Goal: Task Accomplishment & Management: Use online tool/utility

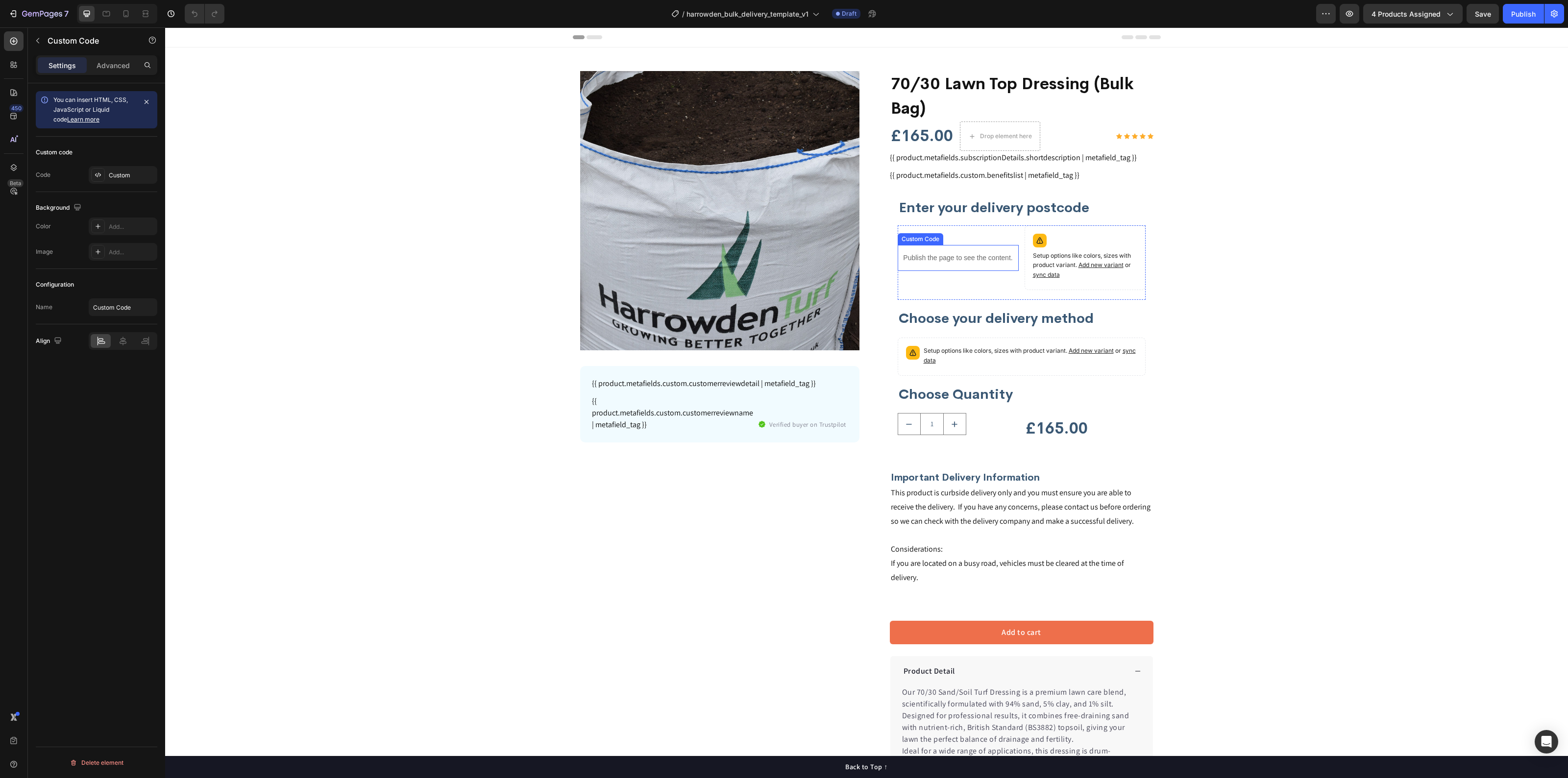
click at [944, 260] on p "Publish the page to see the content." at bounding box center [958, 258] width 121 height 10
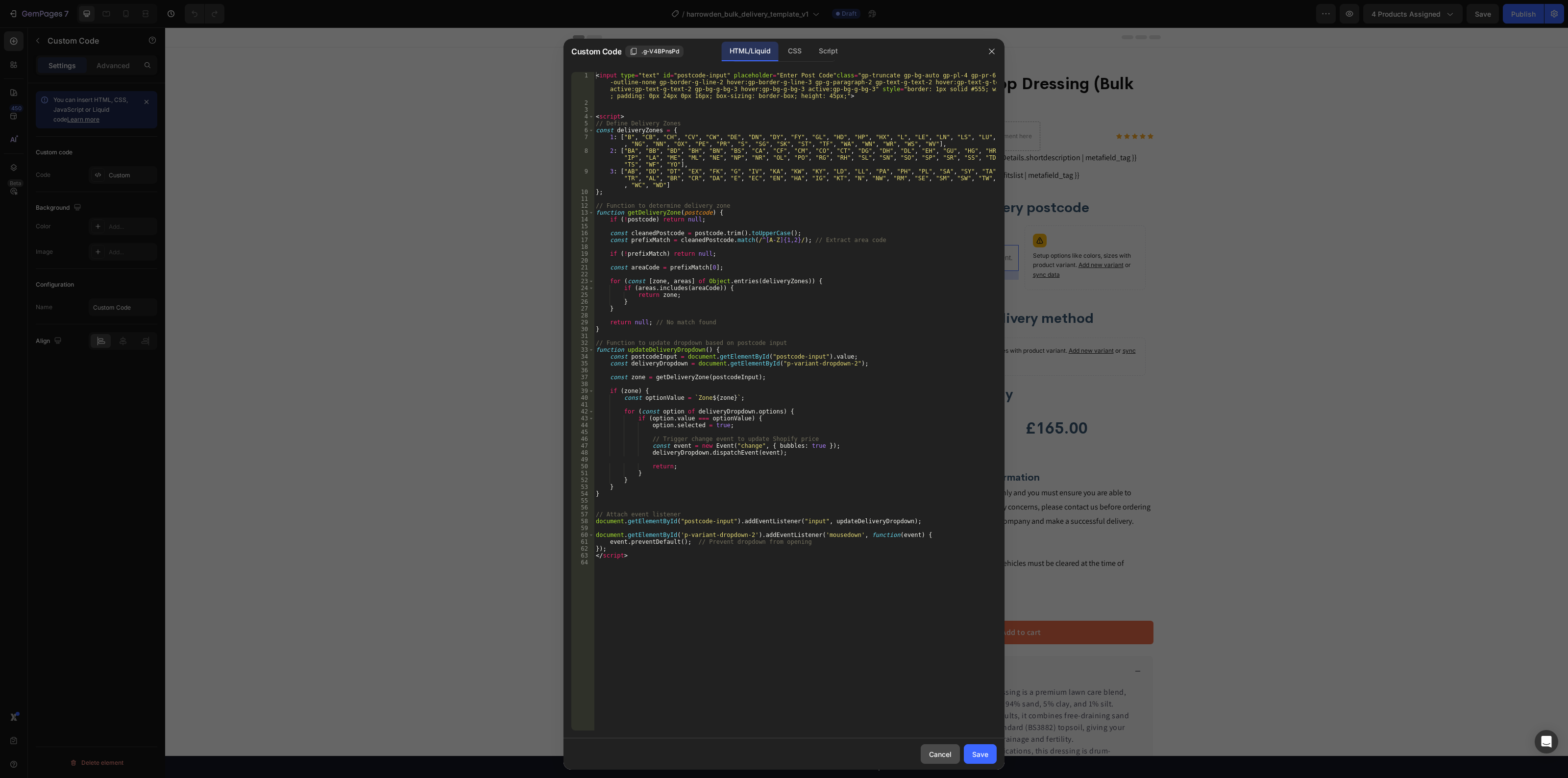
click at [939, 752] on div "Cancel" at bounding box center [940, 754] width 22 height 10
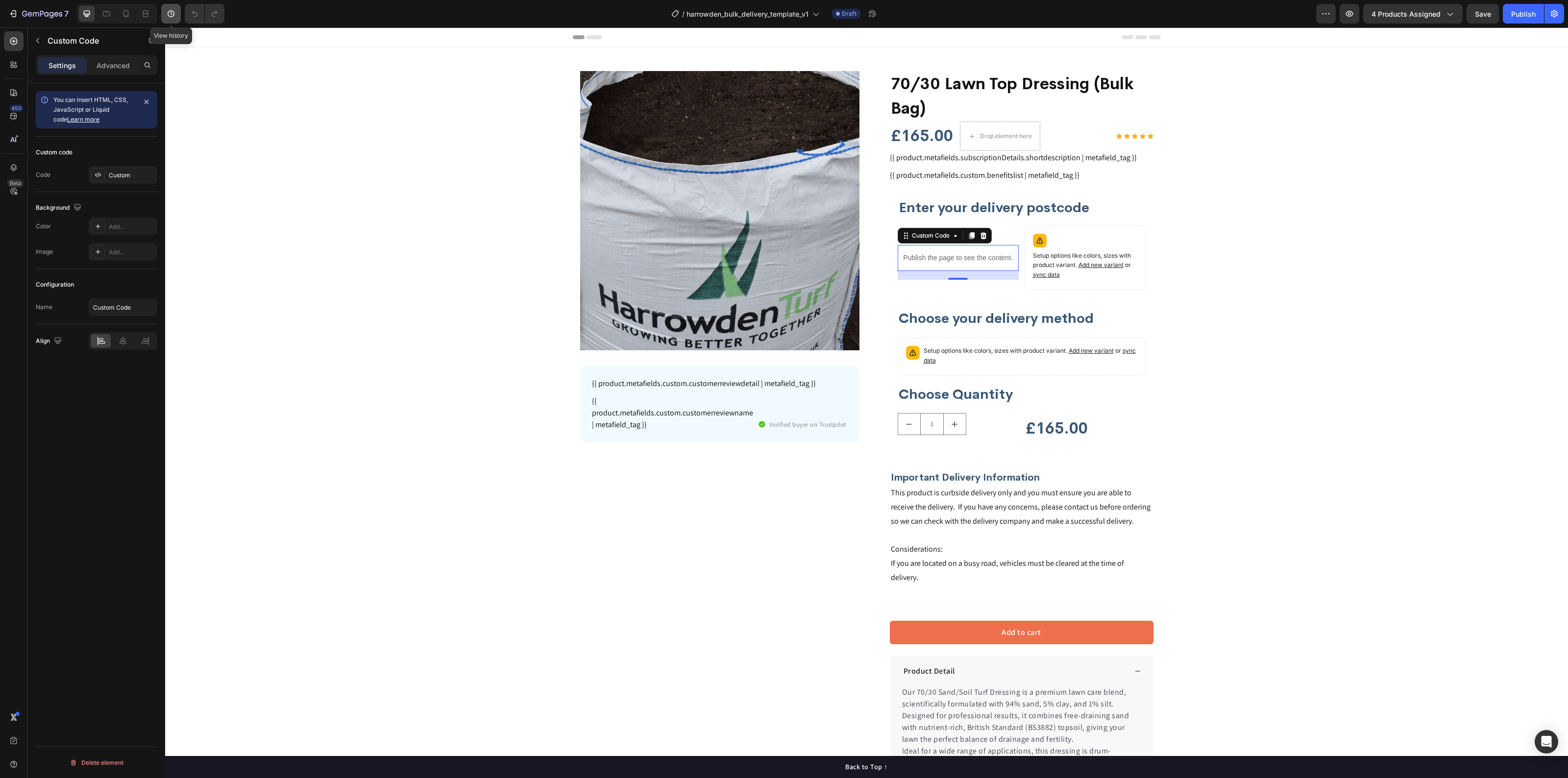
click at [175, 12] on icon "button" at bounding box center [171, 14] width 10 height 10
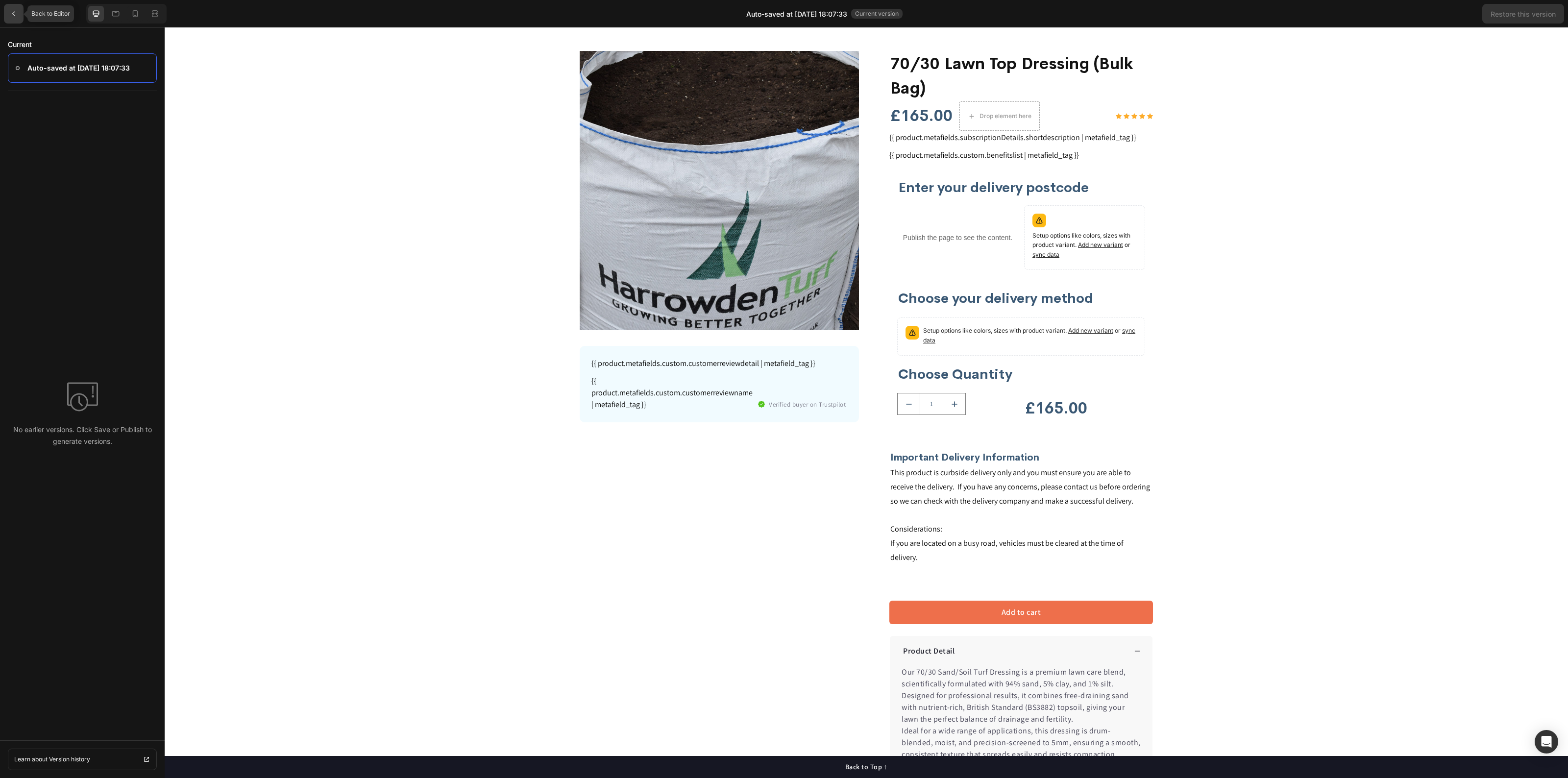
click at [14, 12] on icon at bounding box center [14, 14] width 3 height 5
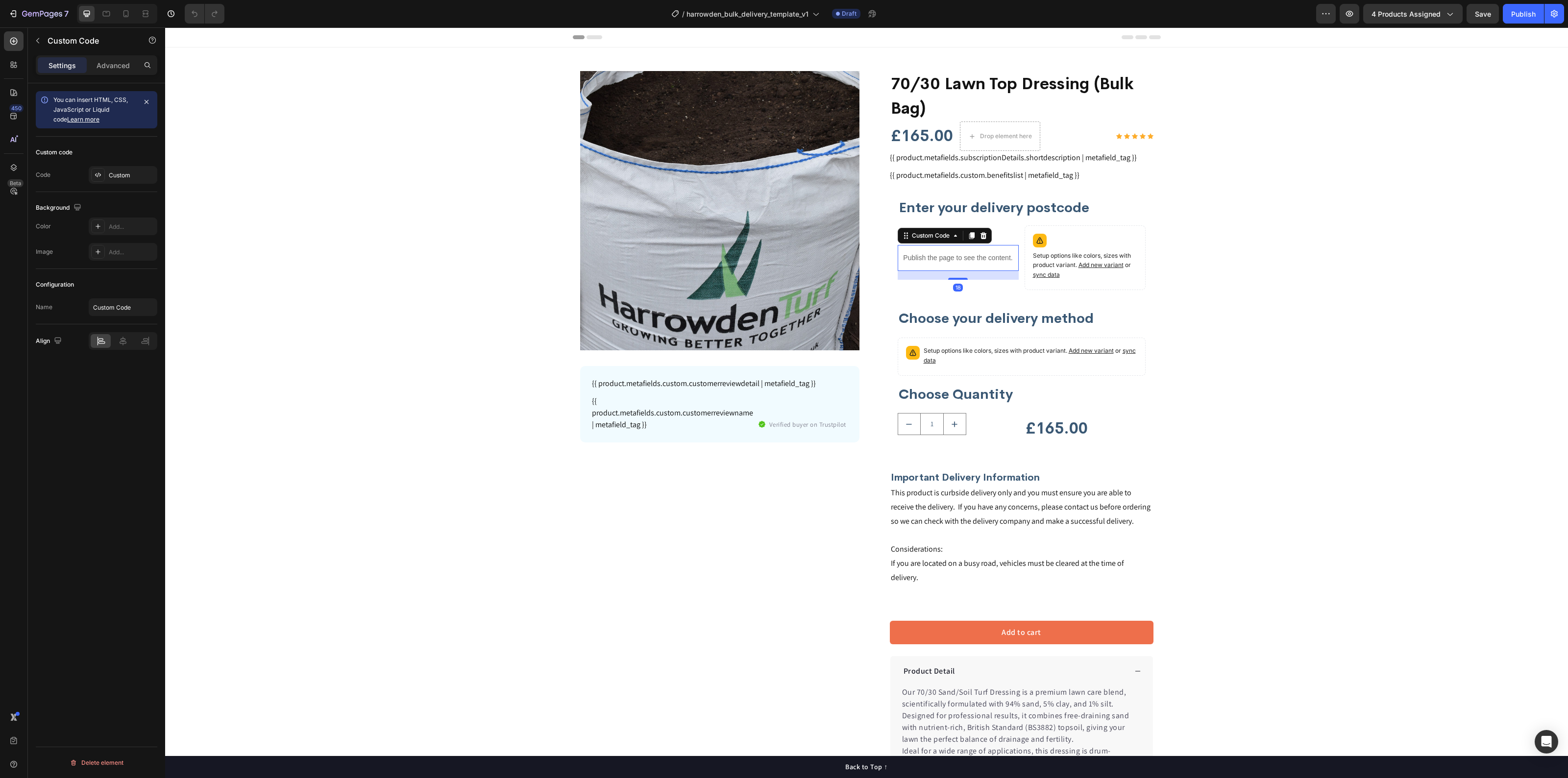
click at [926, 254] on p "Publish the page to see the content." at bounding box center [958, 258] width 121 height 10
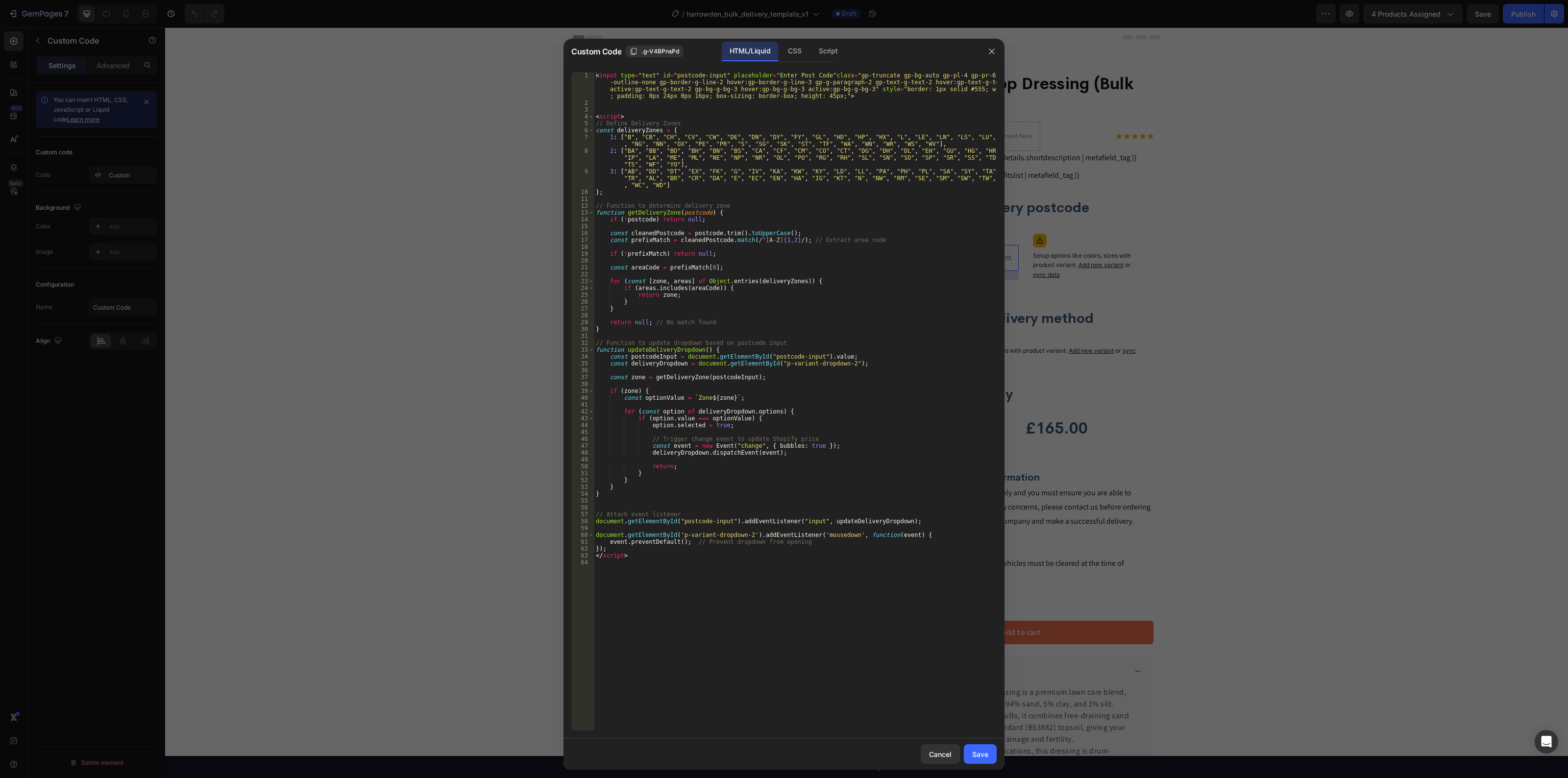
click at [883, 280] on div "< input type = "text" id = "postcode-input" placeholder = "Enter Post Code" cla…" at bounding box center [795, 419] width 403 height 694
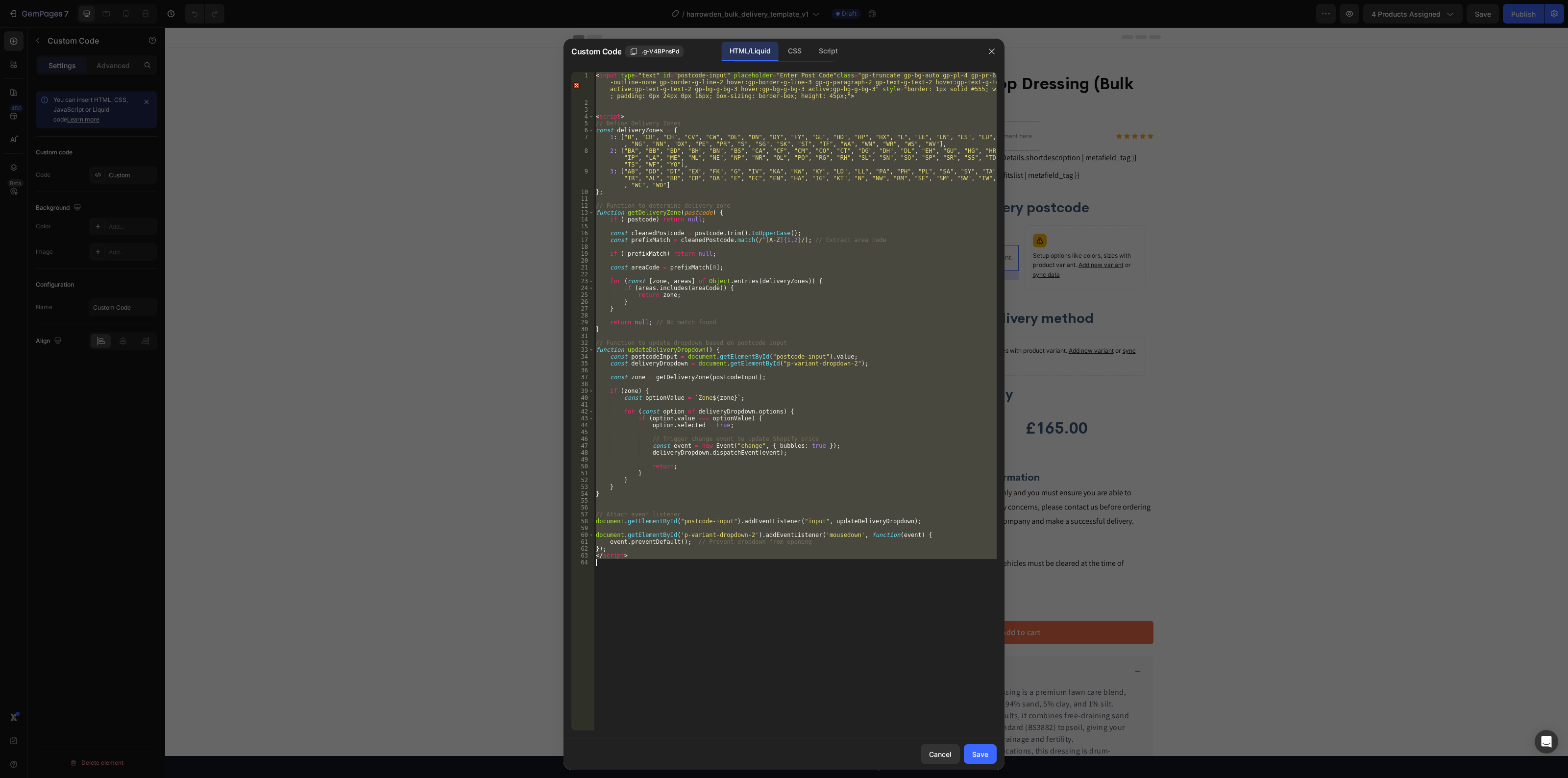
click at [851, 256] on div "< input type = "text" id = "postcode-input" placeholder = "Enter Post Code" cla…" at bounding box center [795, 401] width 403 height 659
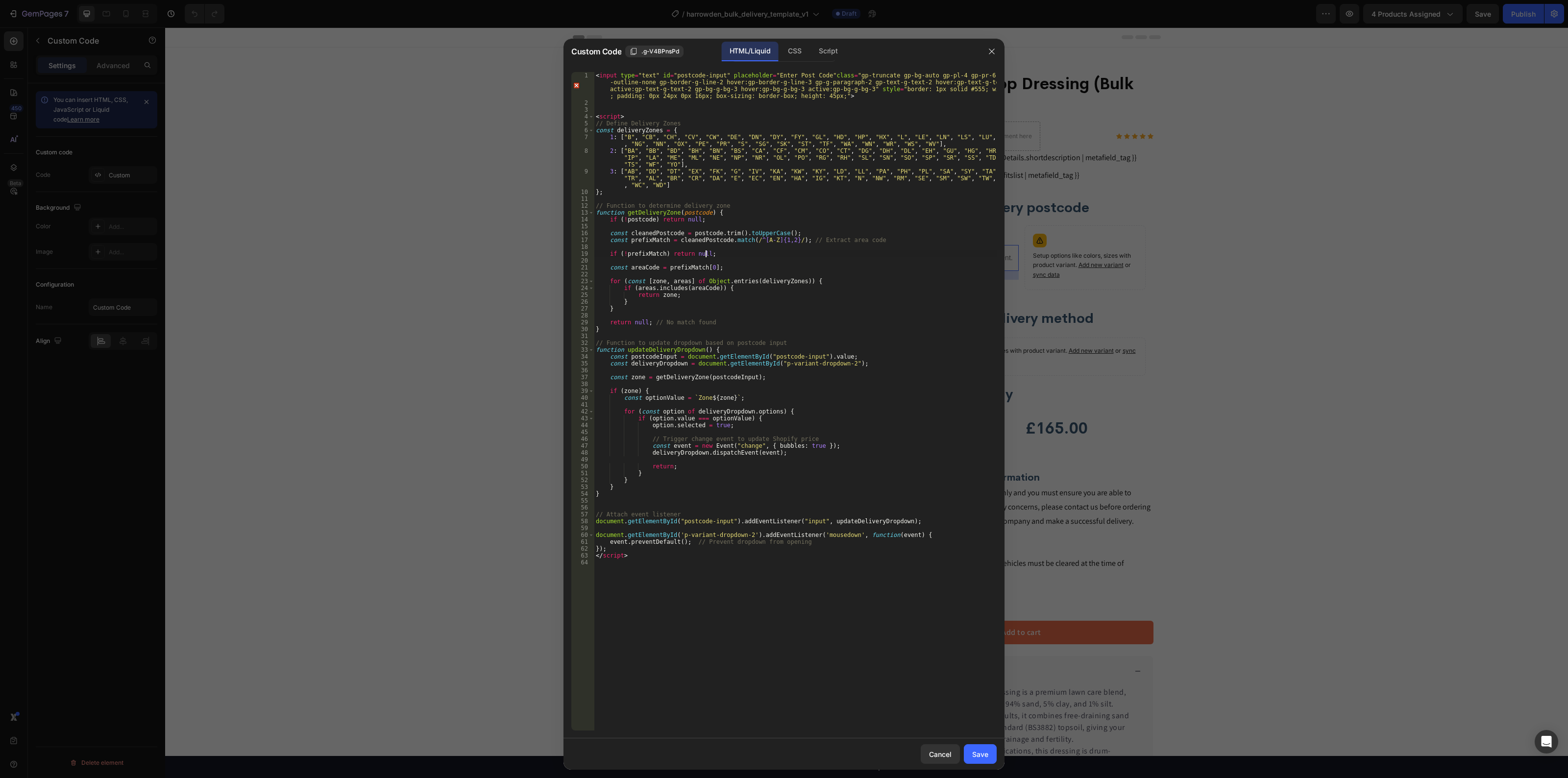
click at [851, 256] on div "< input type = "text" id = "postcode-input" placeholder = "Enter Post Code" cla…" at bounding box center [795, 419] width 403 height 694
type textarea "</script>"
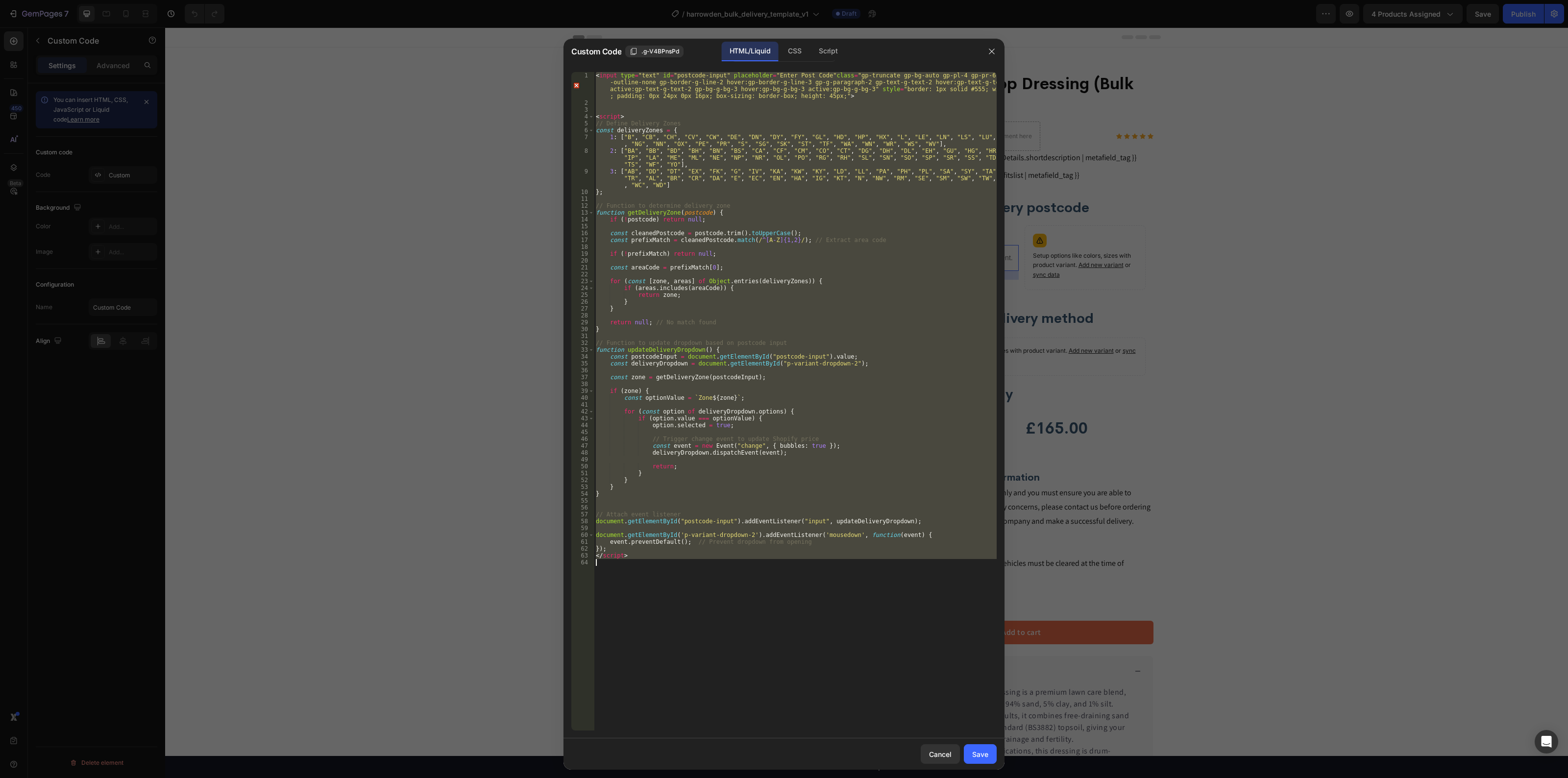
paste textarea
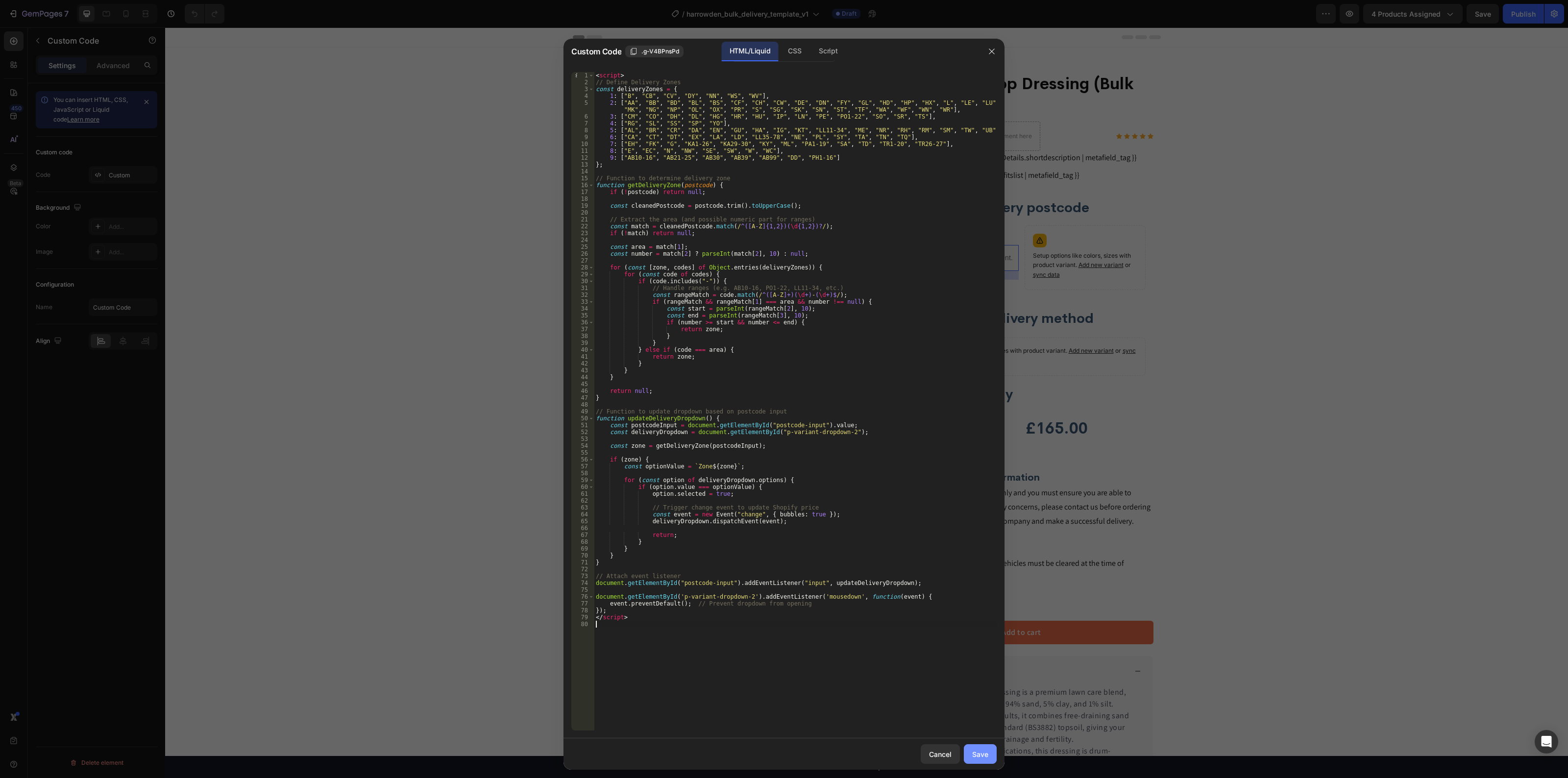
click at [976, 752] on div "Save" at bounding box center [980, 754] width 16 height 10
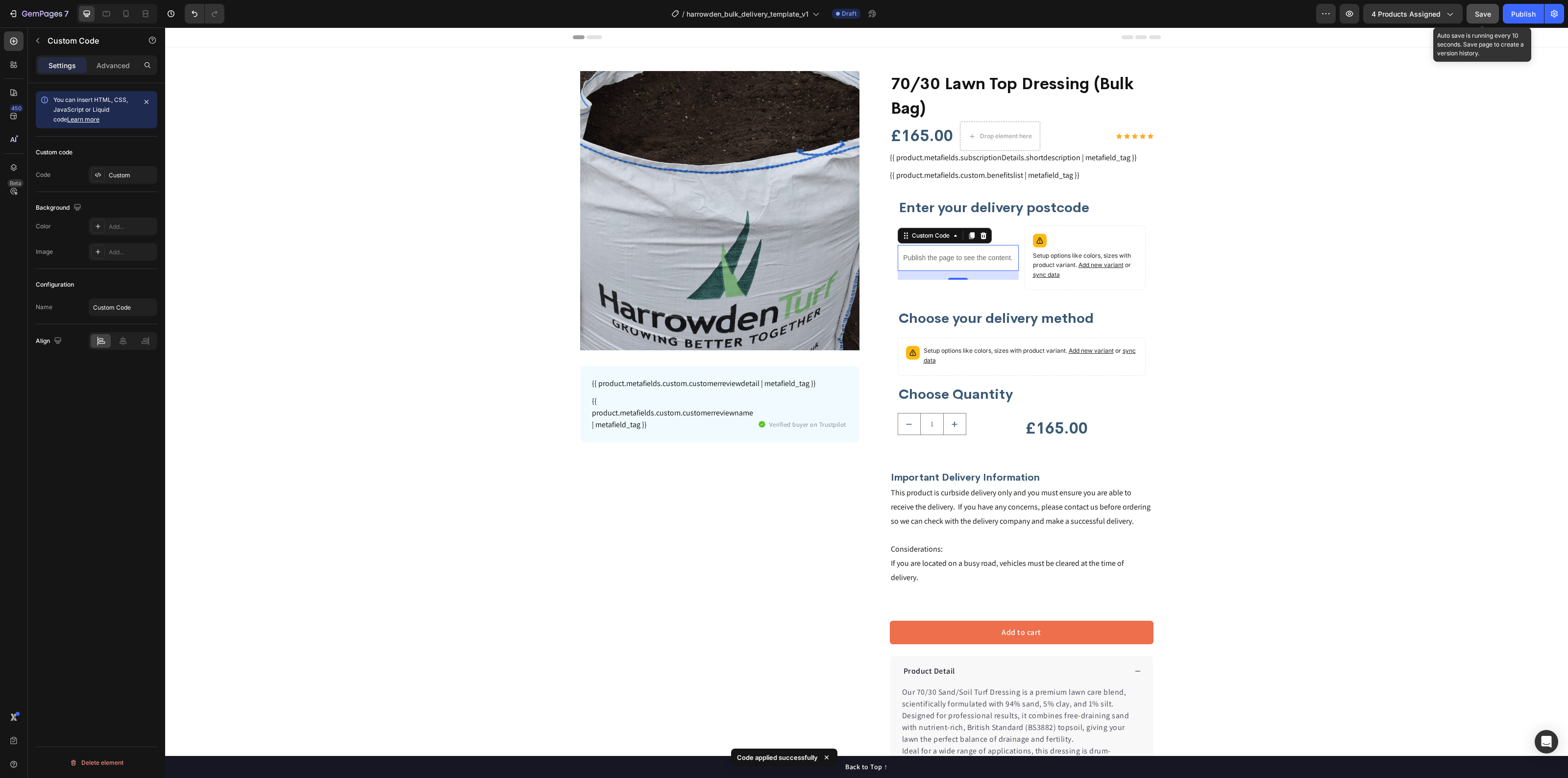
click at [1488, 11] on span "Save" at bounding box center [1483, 14] width 16 height 8
click at [1353, 15] on icon "button" at bounding box center [1349, 14] width 10 height 10
click at [1515, 15] on div "Publish" at bounding box center [1523, 14] width 24 height 10
click at [917, 246] on div "Publish the page to see the content." at bounding box center [958, 258] width 121 height 26
click at [919, 246] on div "Publish the page to see the content." at bounding box center [958, 258] width 121 height 26
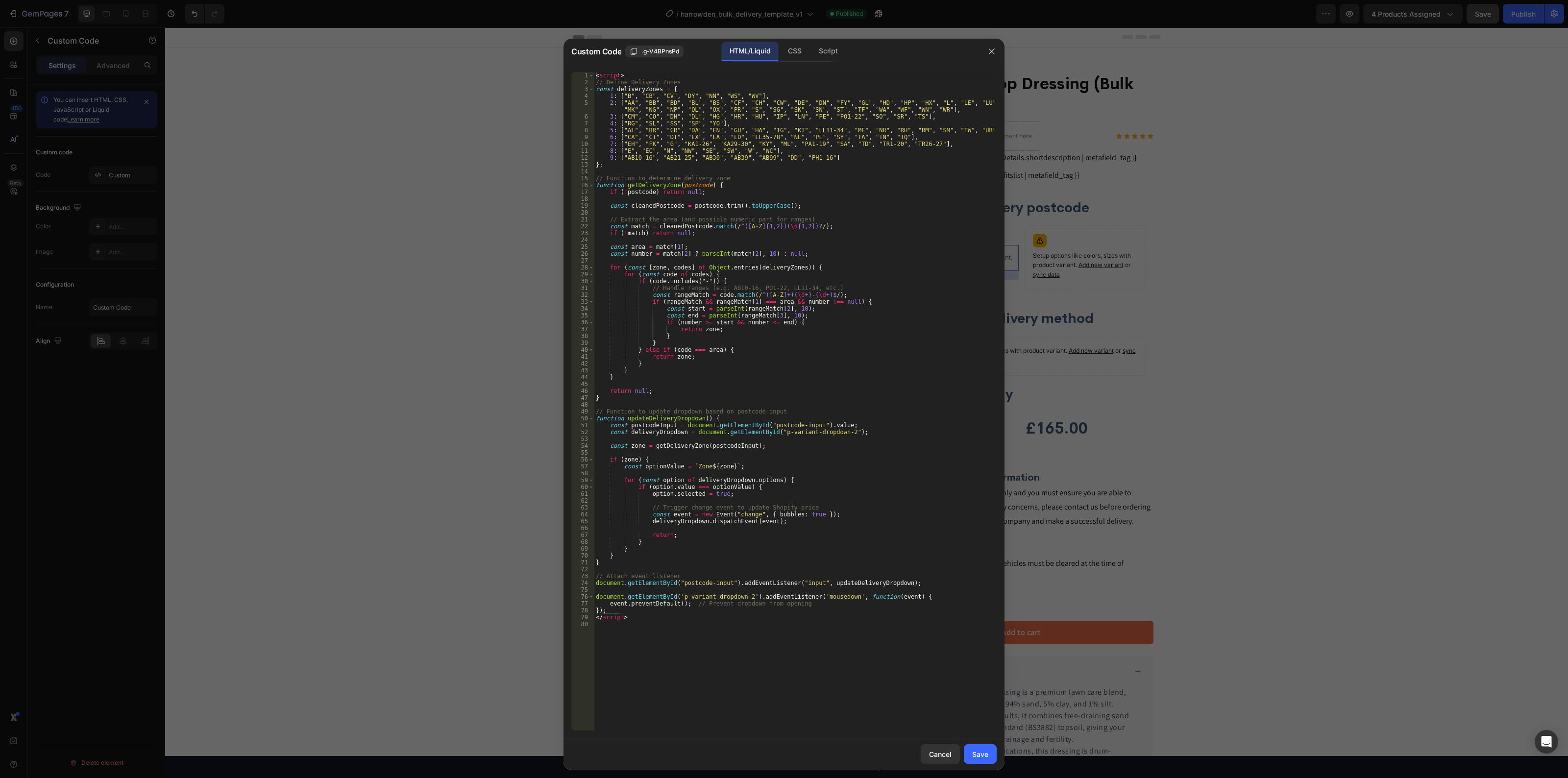
click at [833, 251] on div "< script > // Define Delivery Zones const deliveryZones = { 1 : [ "B" , "CB" , …" at bounding box center [795, 408] width 403 height 673
type textarea "</script>"
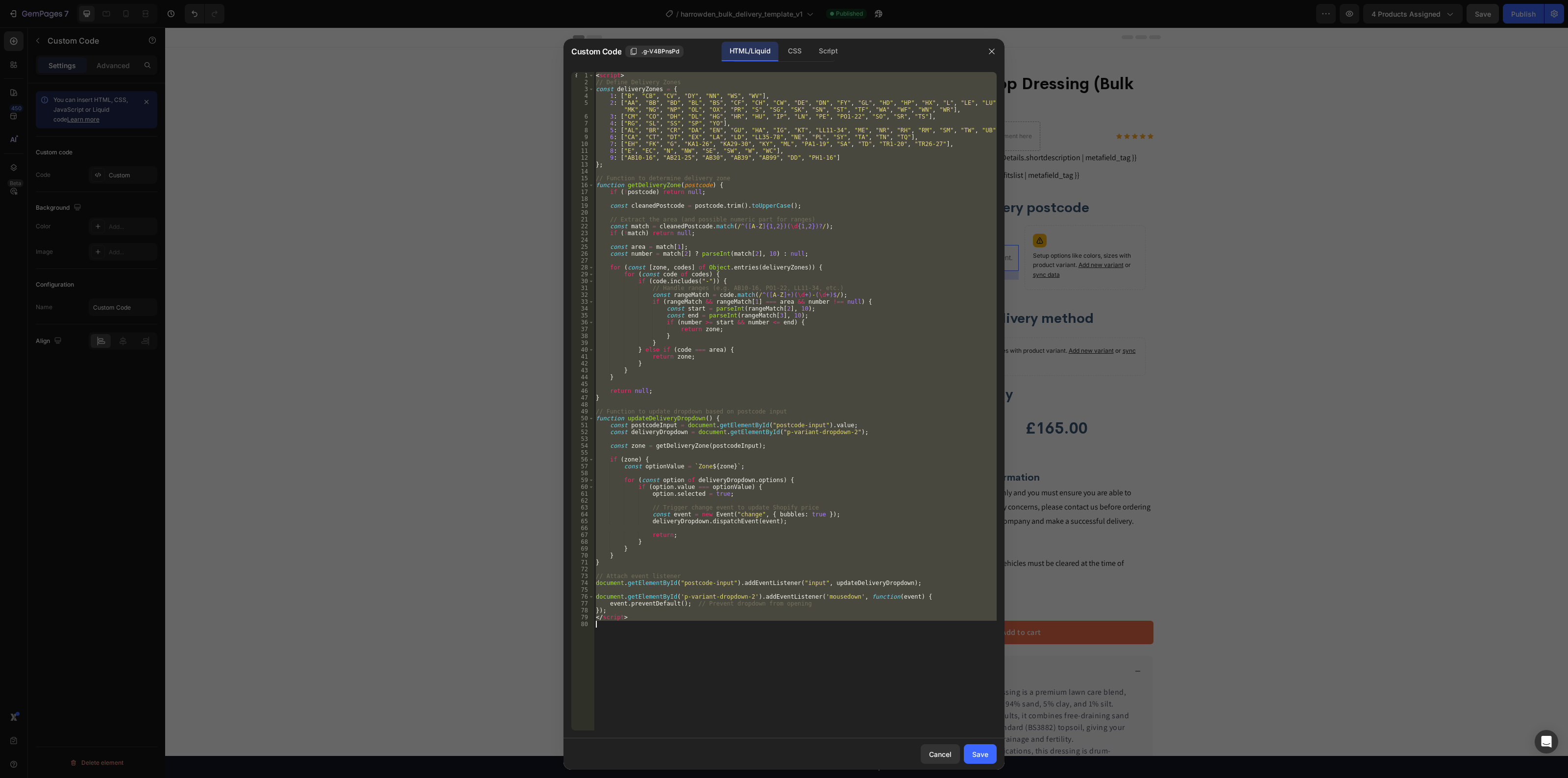
paste textarea
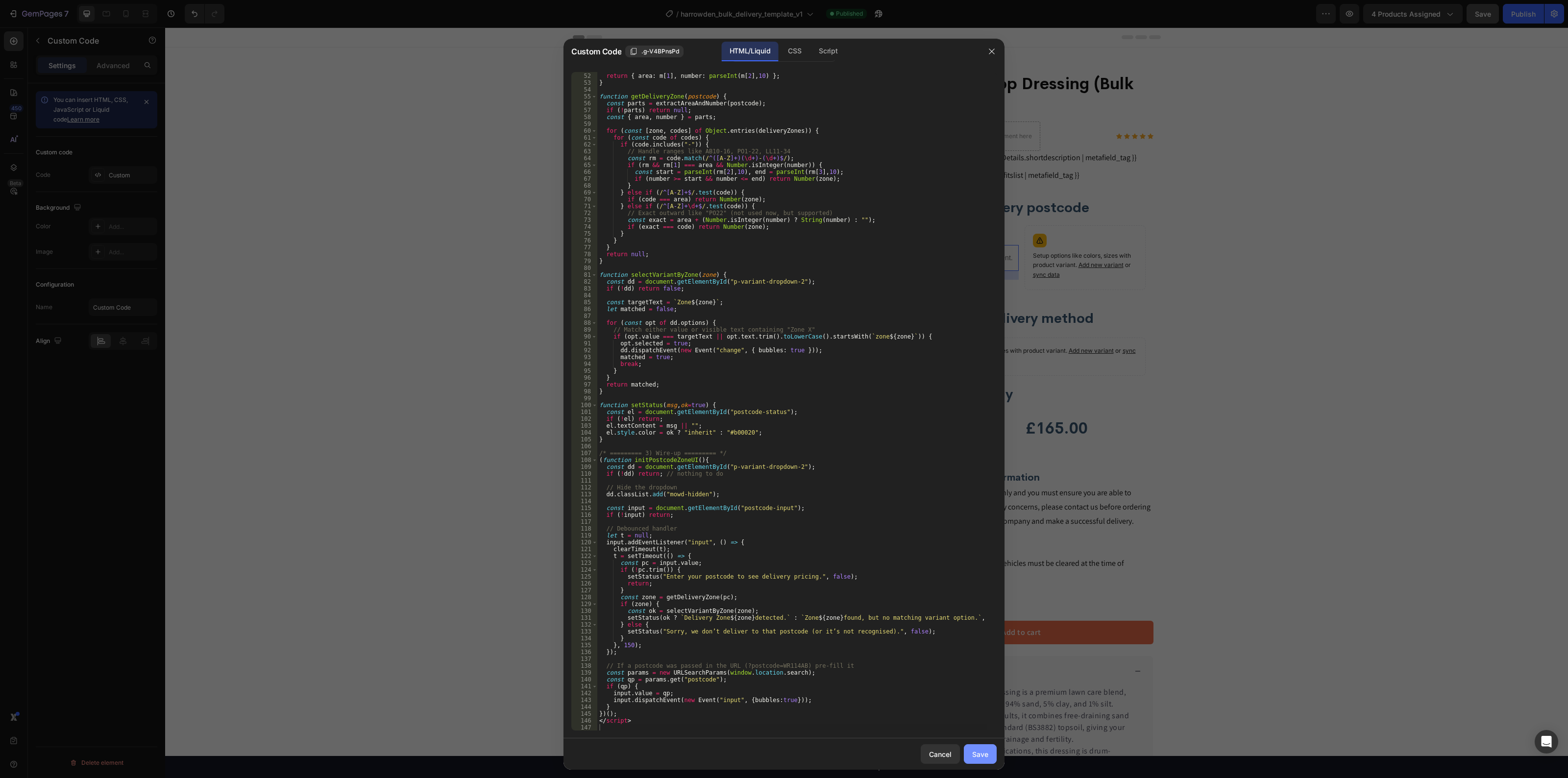
click at [980, 746] on button "Save" at bounding box center [980, 754] width 33 height 19
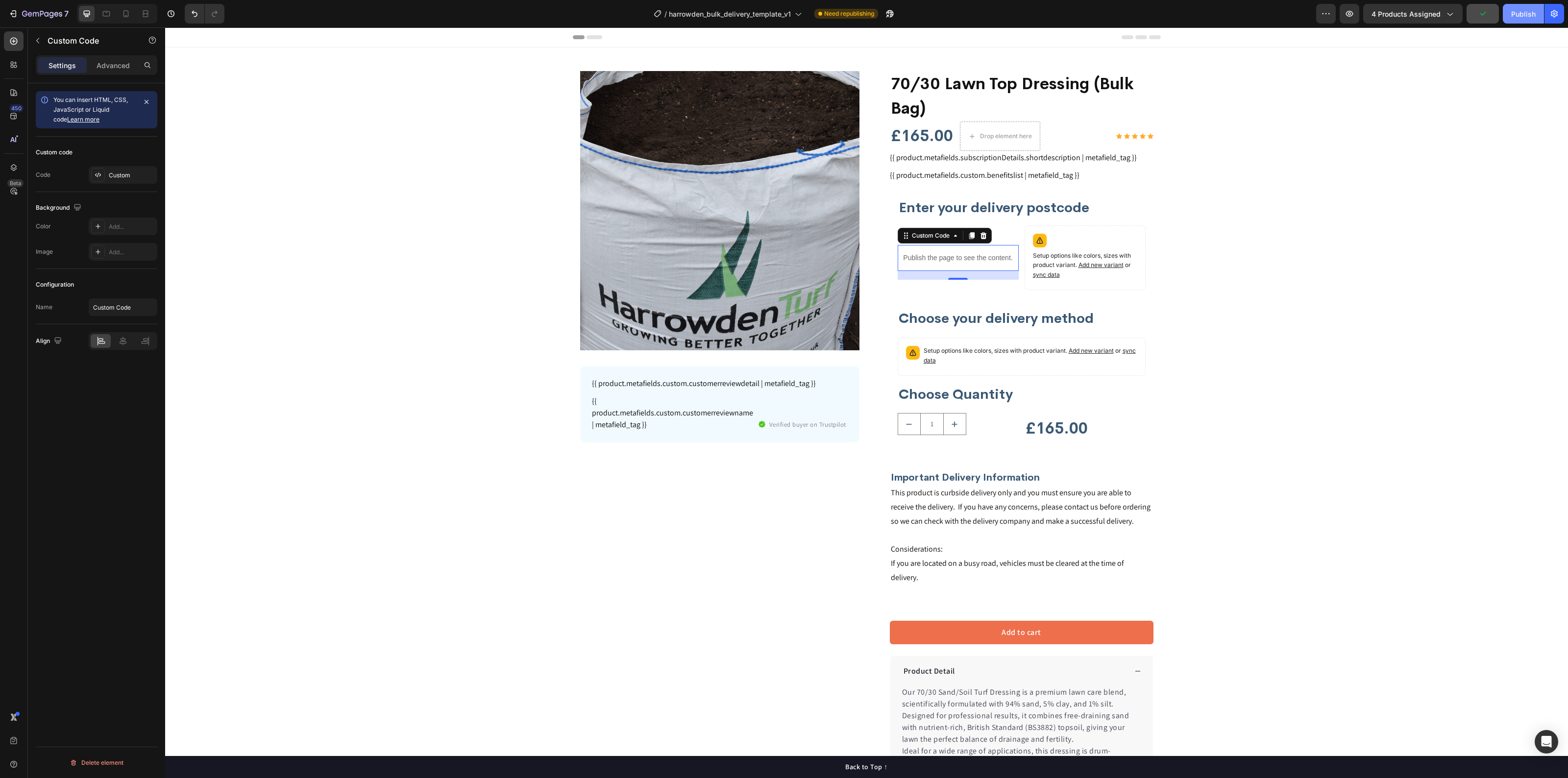
click at [1530, 11] on div "Publish" at bounding box center [1523, 14] width 24 height 10
